Goal: Task Accomplishment & Management: Manage account settings

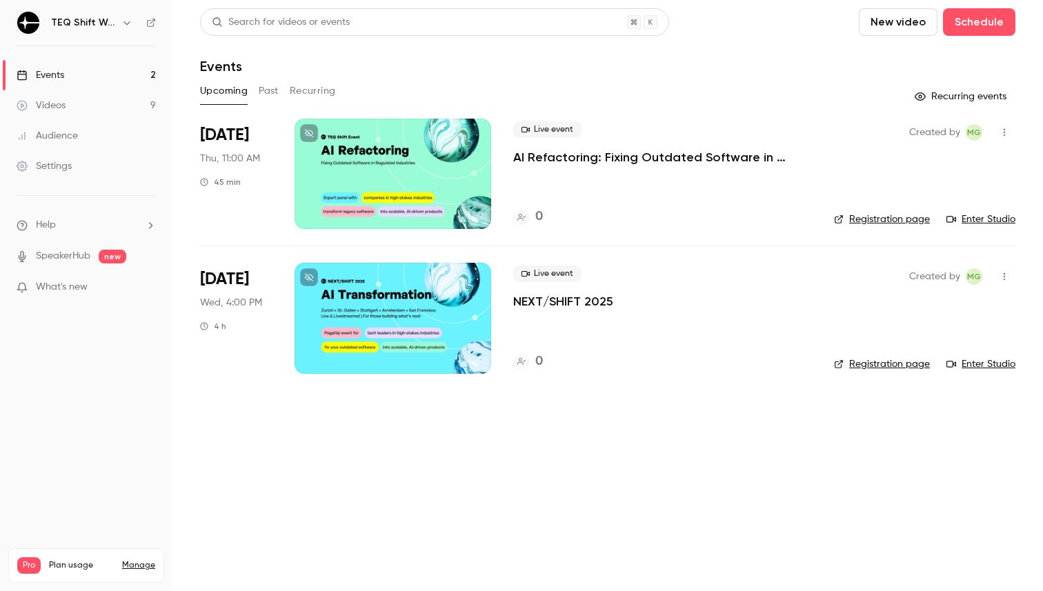
click at [50, 164] on div "Settings" at bounding box center [44, 166] width 55 height 14
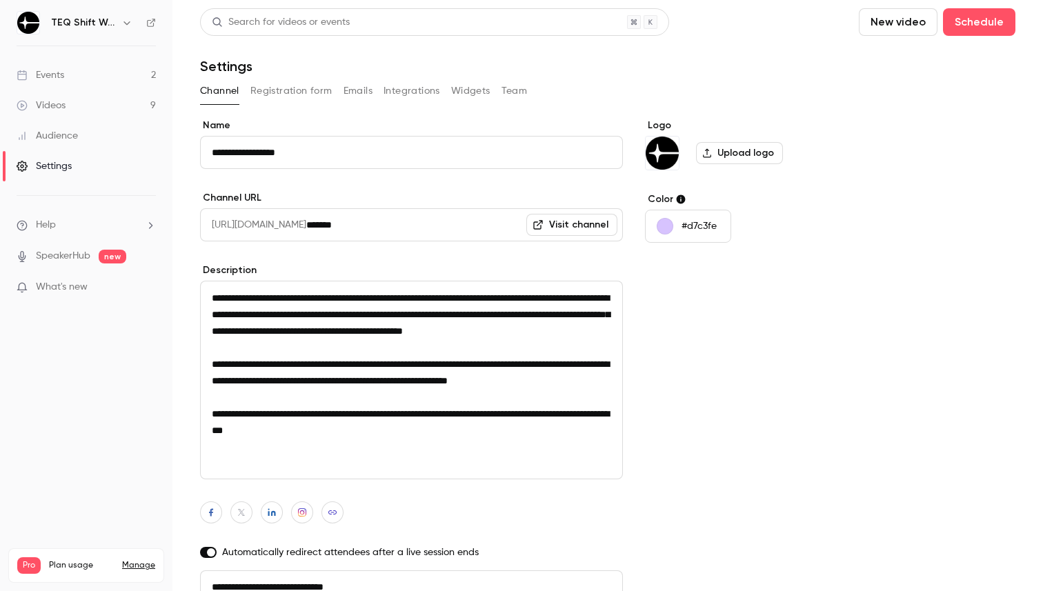
click at [139, 560] on link "Manage" at bounding box center [138, 565] width 33 height 11
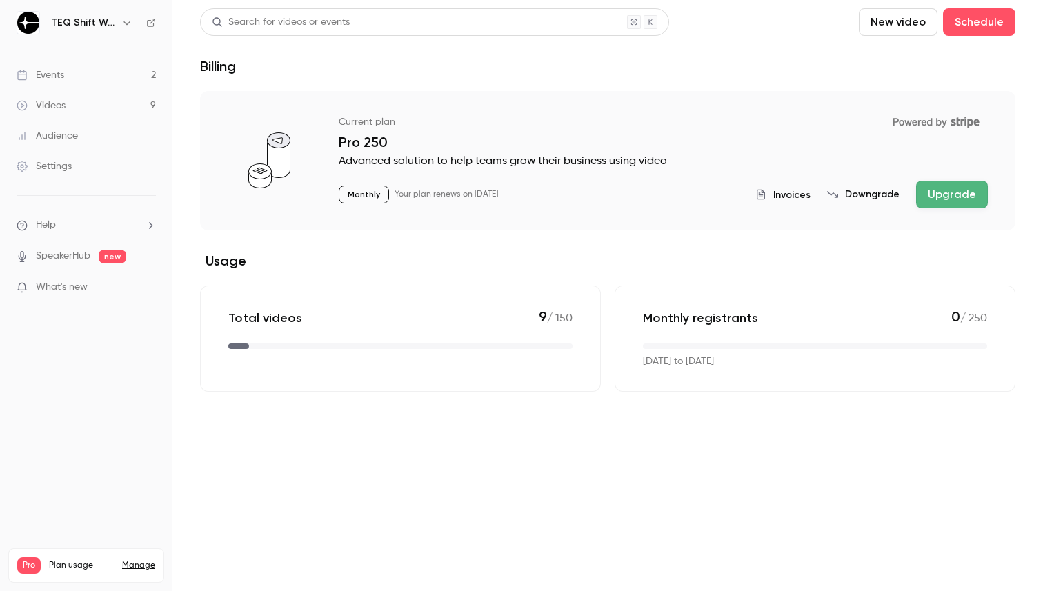
click at [864, 195] on button "Downgrade" at bounding box center [863, 195] width 72 height 14
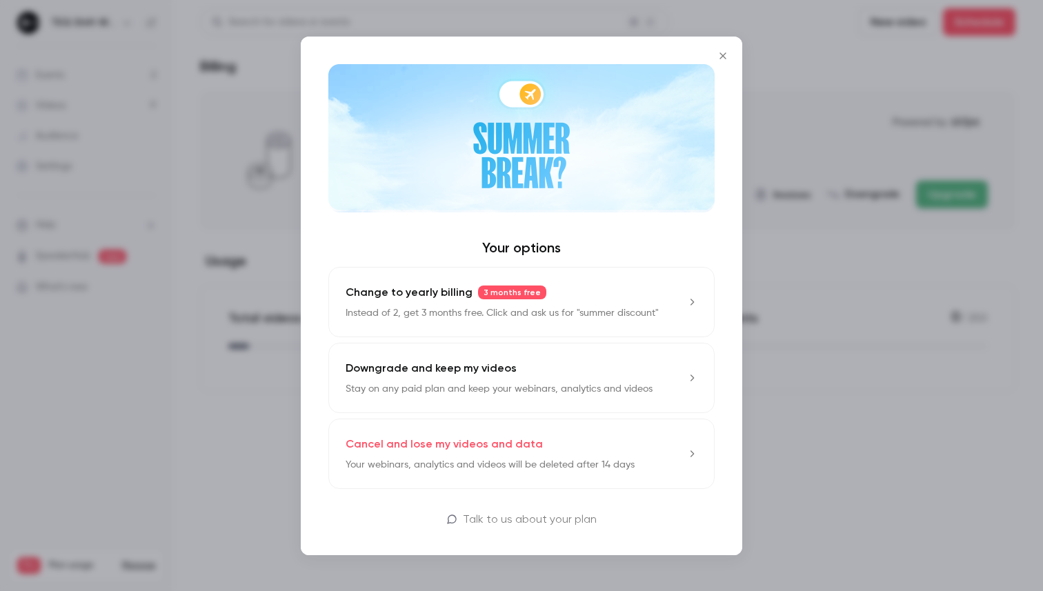
click at [536, 390] on p "Stay on any paid plan and keep your webinars, analytics and videos" at bounding box center [499, 389] width 307 height 14
